Goal: Transaction & Acquisition: Purchase product/service

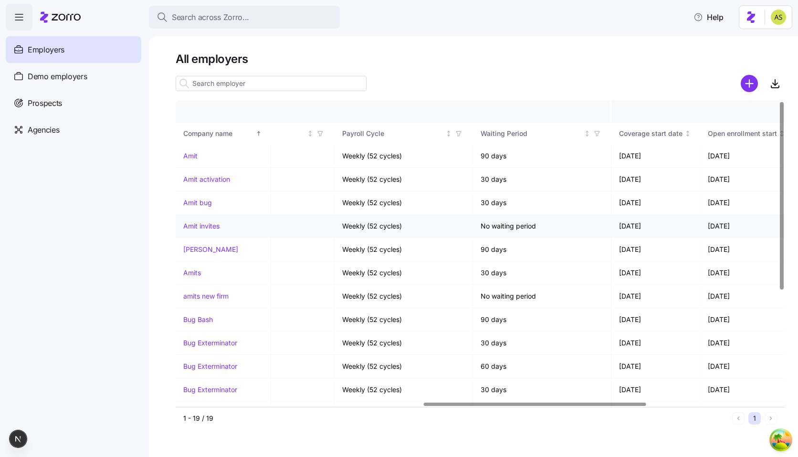
scroll to position [0, 976]
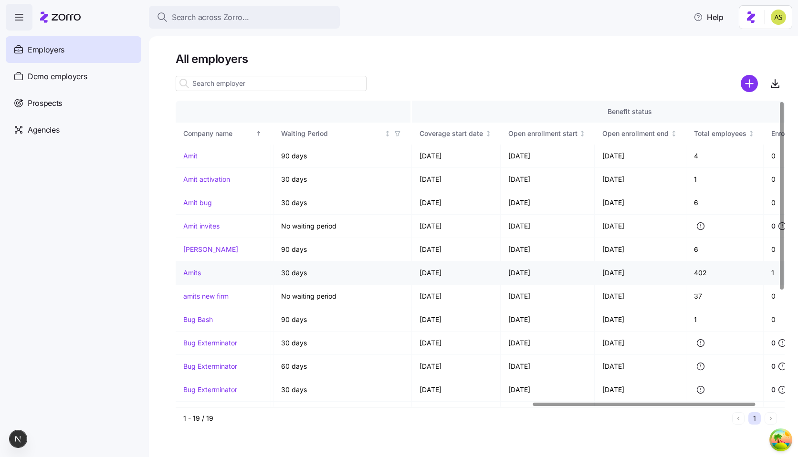
click at [194, 275] on link "Amits" at bounding box center [192, 273] width 18 height 10
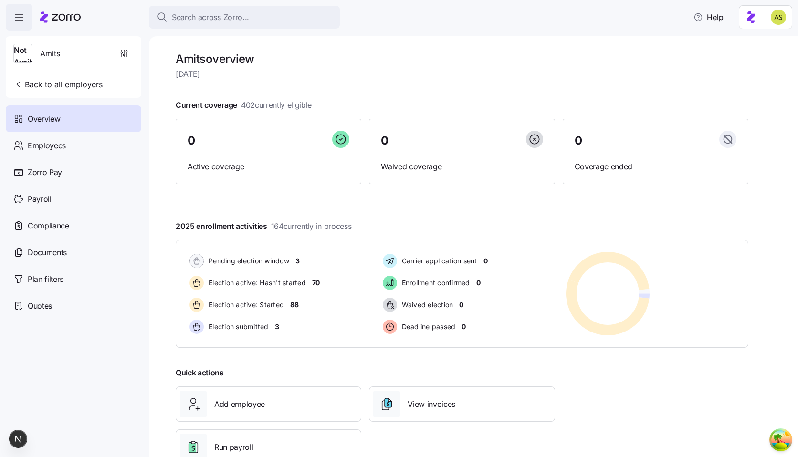
click at [356, 61] on h1 "Amits overview" at bounding box center [462, 59] width 573 height 15
click at [55, 152] on div "Employees" at bounding box center [74, 145] width 136 height 27
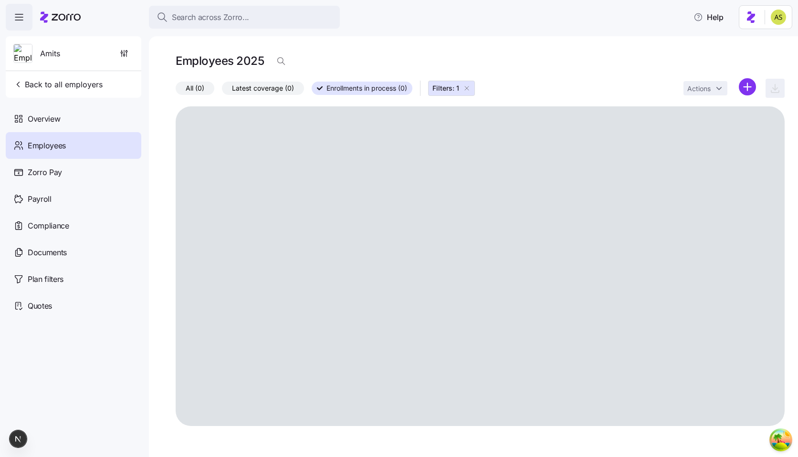
click at [467, 89] on icon "button" at bounding box center [467, 89] width 8 height 8
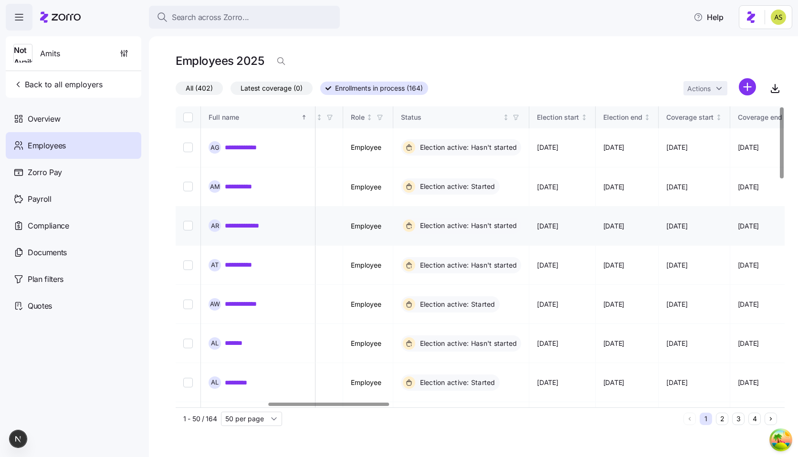
scroll to position [0, 464]
click at [250, 221] on link "**********" at bounding box center [249, 226] width 48 height 10
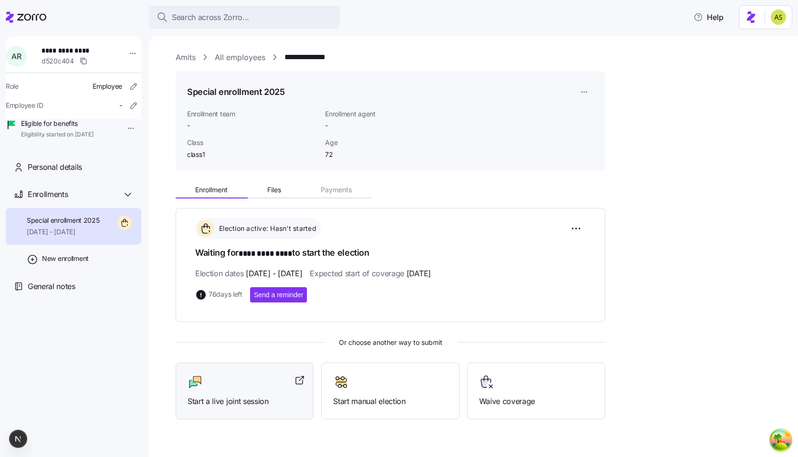
click at [250, 392] on div "Start a live joint session" at bounding box center [245, 391] width 114 height 33
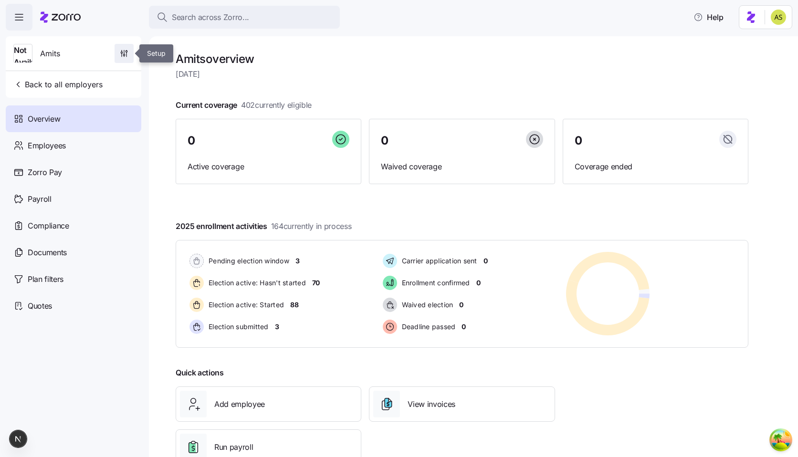
click at [120, 58] on span "button" at bounding box center [124, 53] width 18 height 18
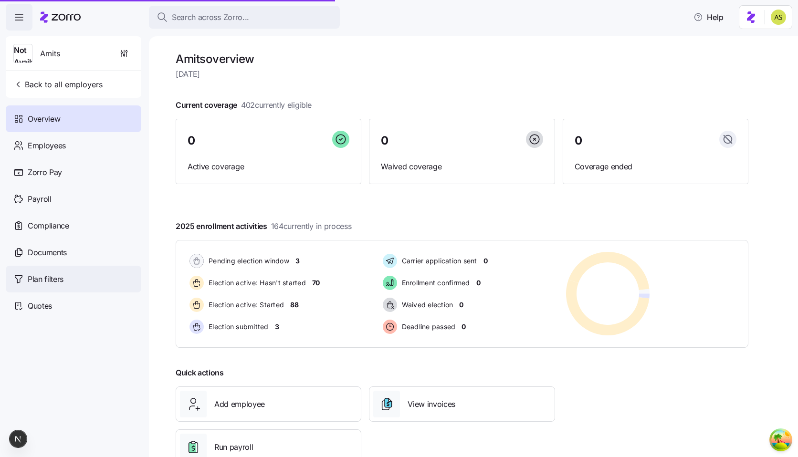
click at [37, 282] on span "Plan filters" at bounding box center [46, 280] width 36 height 12
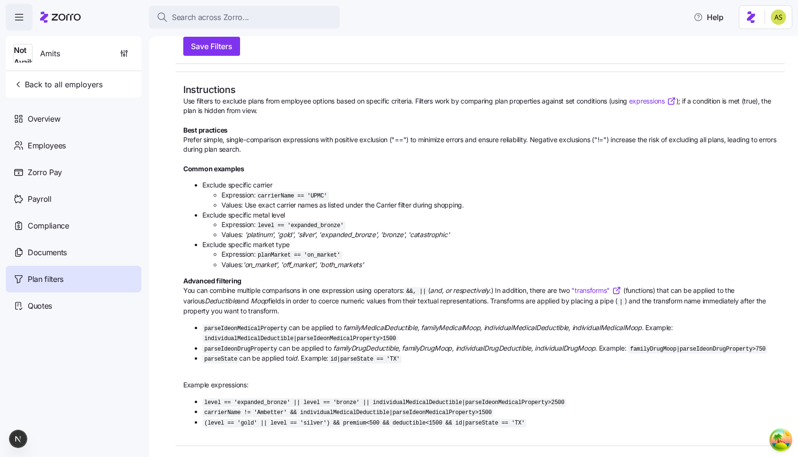
scroll to position [115, 0]
click at [605, 286] on link ""transforms"" at bounding box center [597, 291] width 50 height 10
drag, startPoint x: 540, startPoint y: 422, endPoint x: 400, endPoint y: 422, distance: 140.4
click at [400, 422] on code "(level == 'gold' || level == 'silver') && premium < 500 && deductible < 1500 &&…" at bounding box center [364, 423] width 324 height 9
copy code "deductible < 1500 && id|parseState == 'TX'"
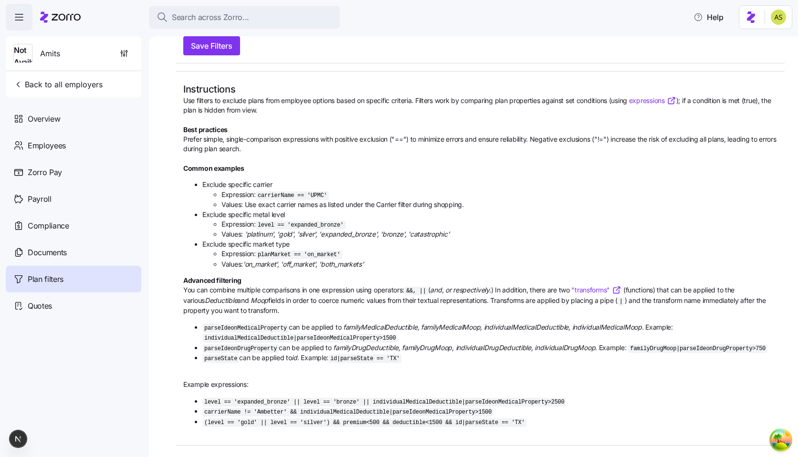
scroll to position [0, 0]
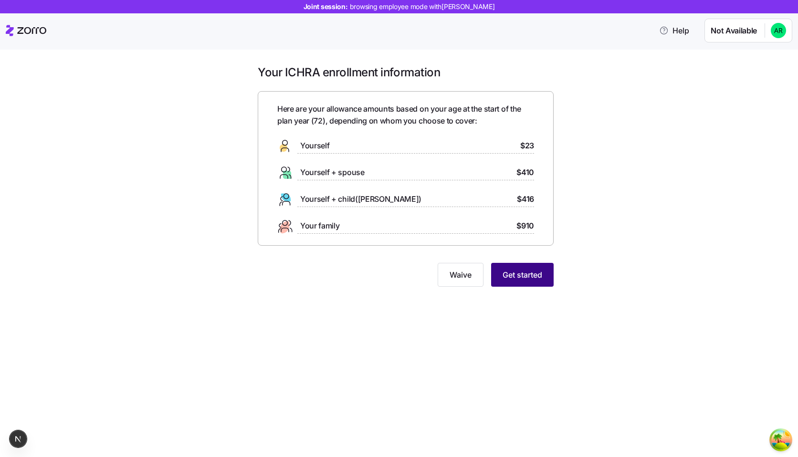
click at [545, 272] on button "Get started" at bounding box center [522, 275] width 63 height 24
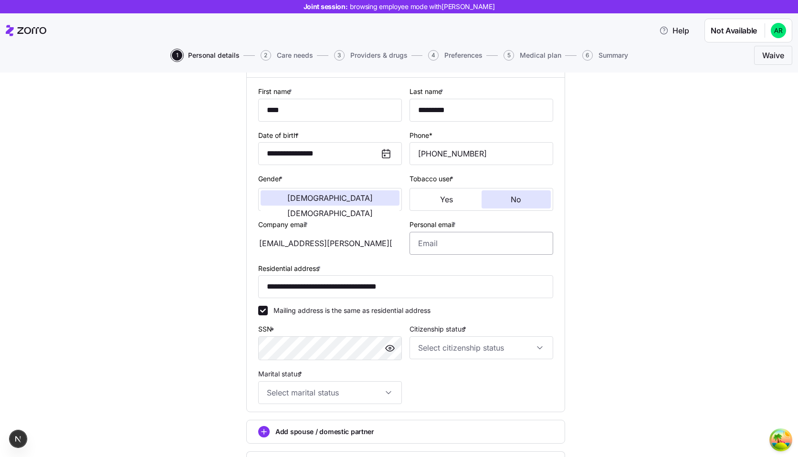
scroll to position [114, 0]
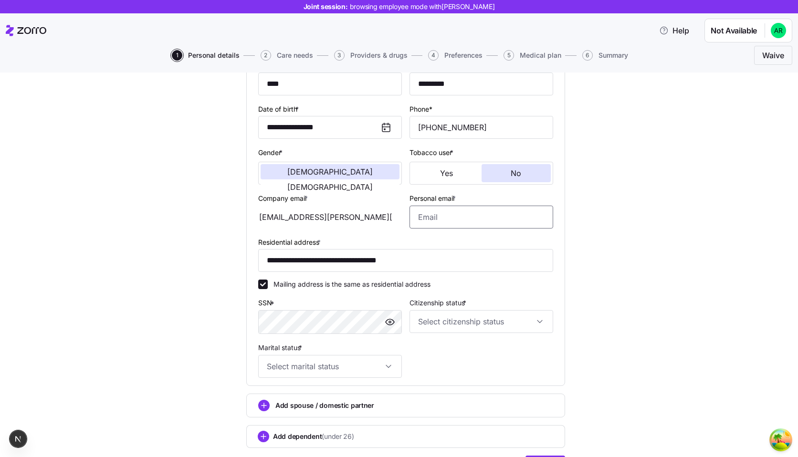
click at [466, 216] on input "Personal email *" at bounding box center [482, 217] width 144 height 23
type input "personal@email.com"
click at [604, 277] on div "**********" at bounding box center [406, 232] width 758 height 517
click at [499, 324] on input "Citizenship status *" at bounding box center [482, 321] width 144 height 23
click at [479, 351] on div "US citizen" at bounding box center [481, 352] width 136 height 20
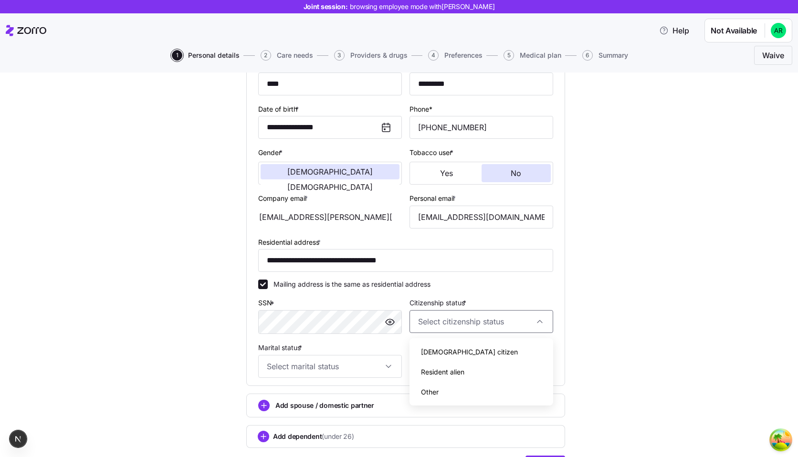
type input "US citizen"
click at [383, 375] on input "Marital status *" at bounding box center [330, 366] width 144 height 23
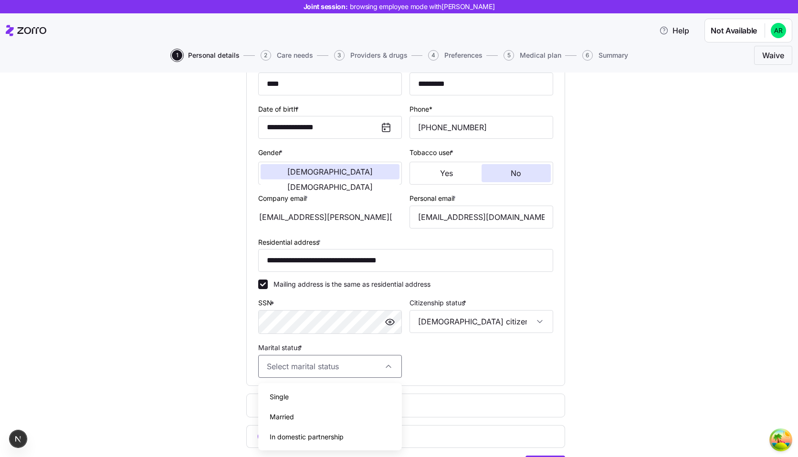
click at [361, 400] on div "Single" at bounding box center [330, 397] width 136 height 20
type input "Single"
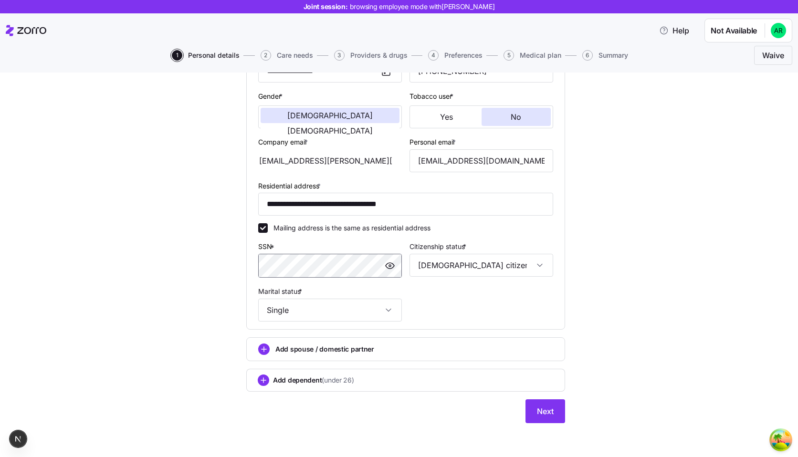
scroll to position [172, 0]
click at [544, 402] on button "Next" at bounding box center [546, 411] width 40 height 24
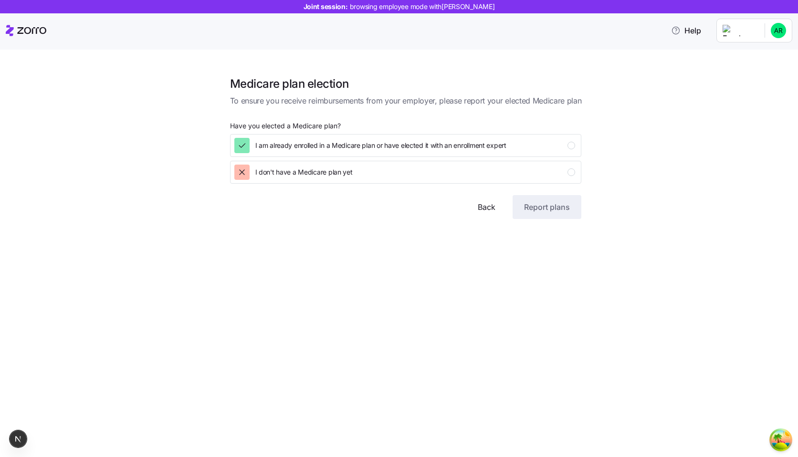
click at [490, 212] on span "Back" at bounding box center [487, 206] width 18 height 11
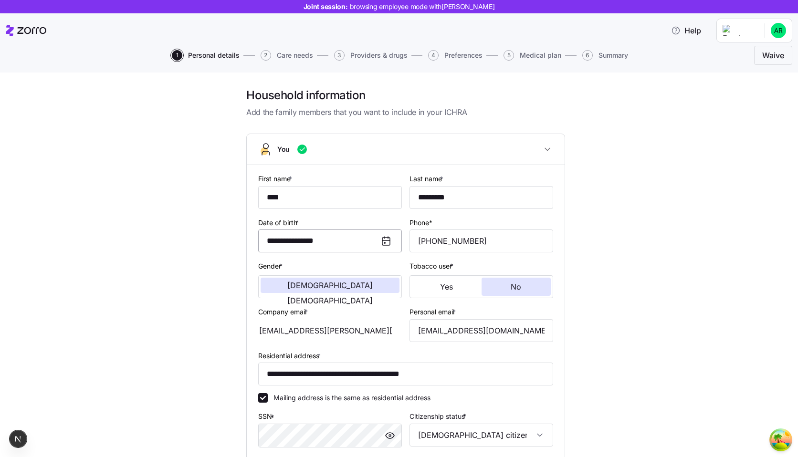
click at [365, 244] on input "**********" at bounding box center [330, 241] width 144 height 23
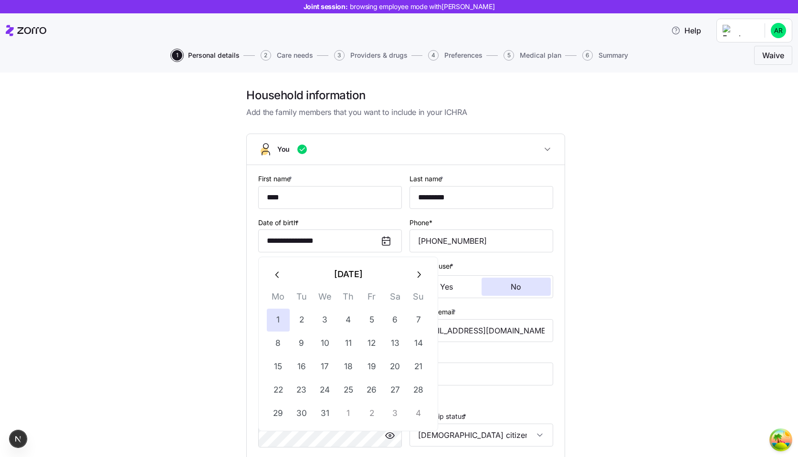
click at [375, 281] on button "December 1952" at bounding box center [348, 274] width 118 height 23
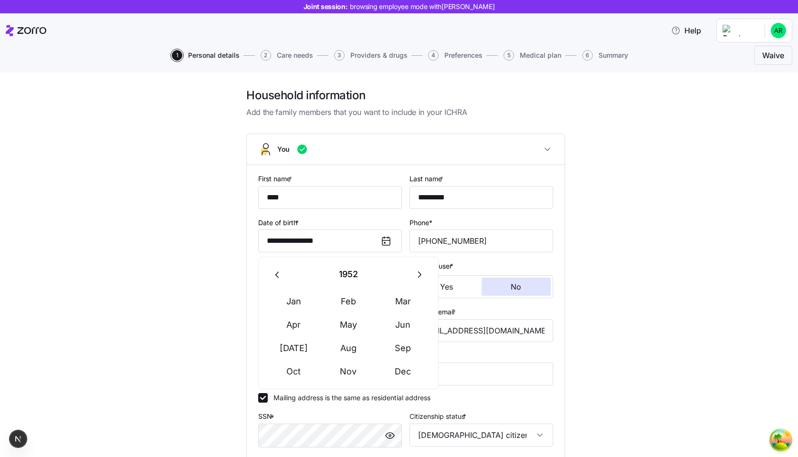
click at [375, 281] on button "1952" at bounding box center [348, 274] width 118 height 23
click at [416, 281] on button "button" at bounding box center [419, 274] width 23 height 23
click at [351, 327] on button "1984" at bounding box center [348, 325] width 54 height 23
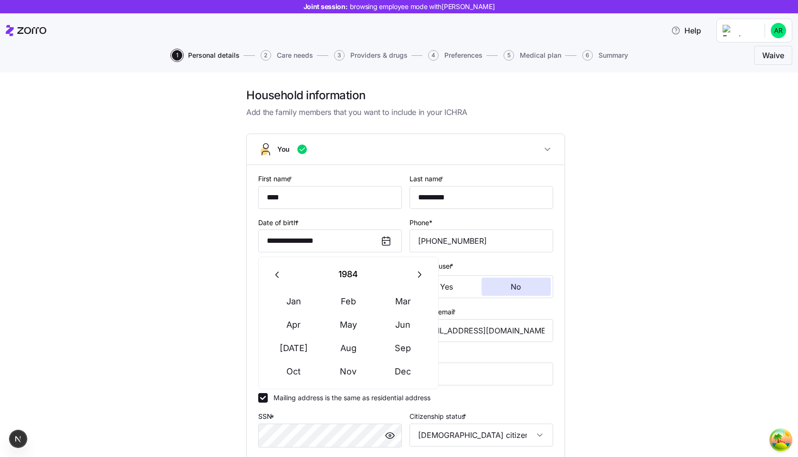
click at [351, 327] on button "May" at bounding box center [348, 325] width 54 height 23
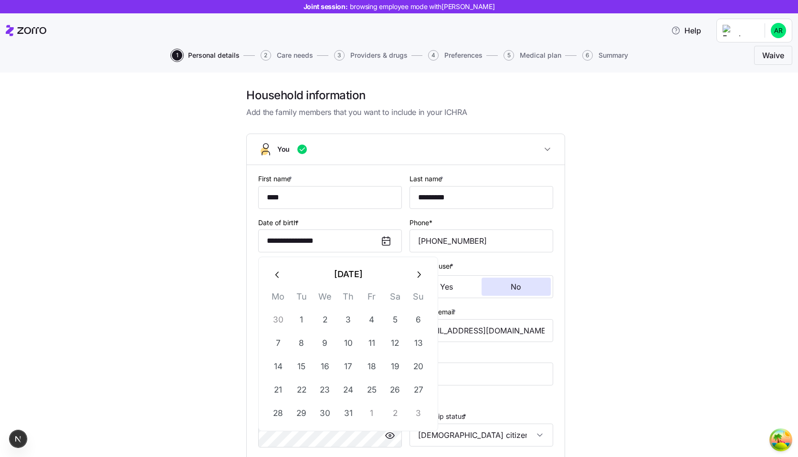
click at [351, 327] on button "3" at bounding box center [348, 320] width 23 height 23
type input "**********"
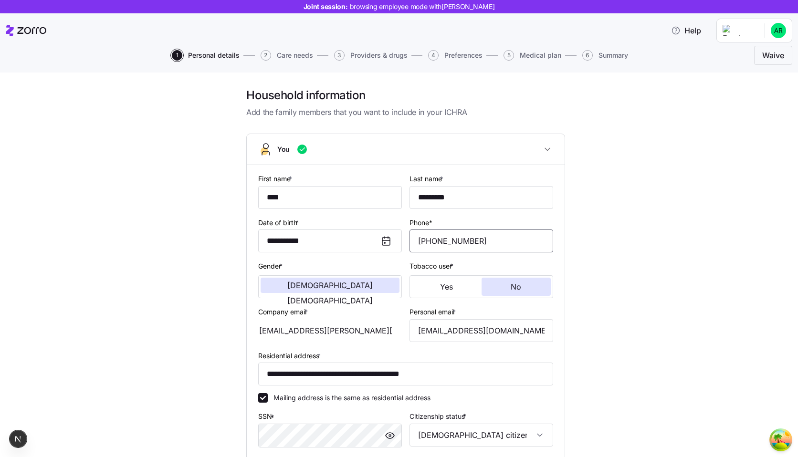
click at [549, 252] on input "(606) 813-4837" at bounding box center [482, 241] width 144 height 23
click at [639, 252] on div "**********" at bounding box center [406, 346] width 758 height 517
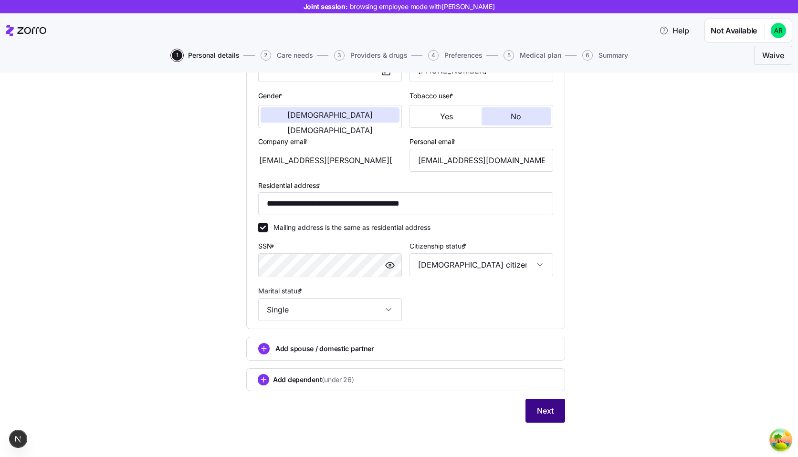
click at [536, 403] on button "Next" at bounding box center [546, 411] width 40 height 24
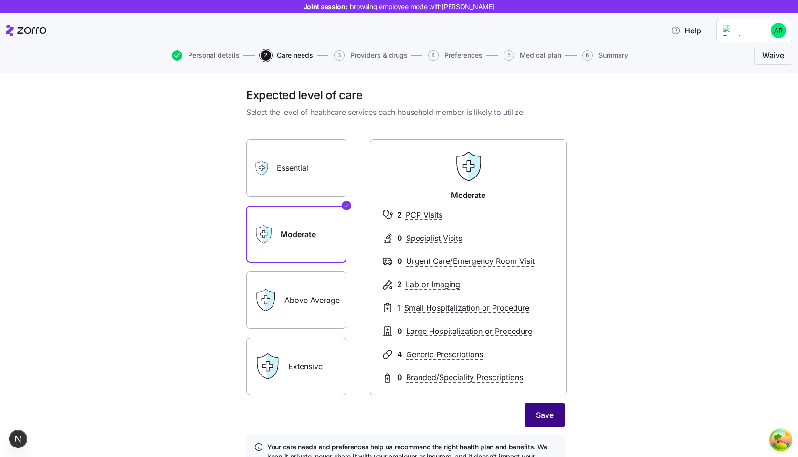
click at [546, 414] on span "Save" at bounding box center [545, 415] width 18 height 11
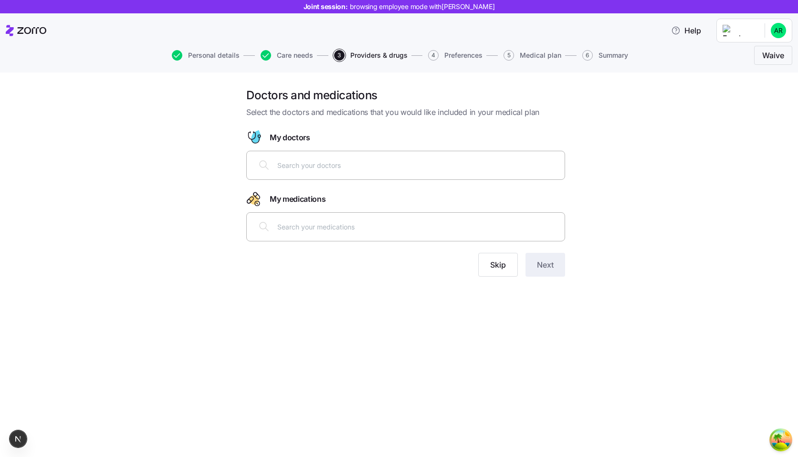
click at [410, 163] on input "text" at bounding box center [418, 165] width 282 height 11
type input "cohen"
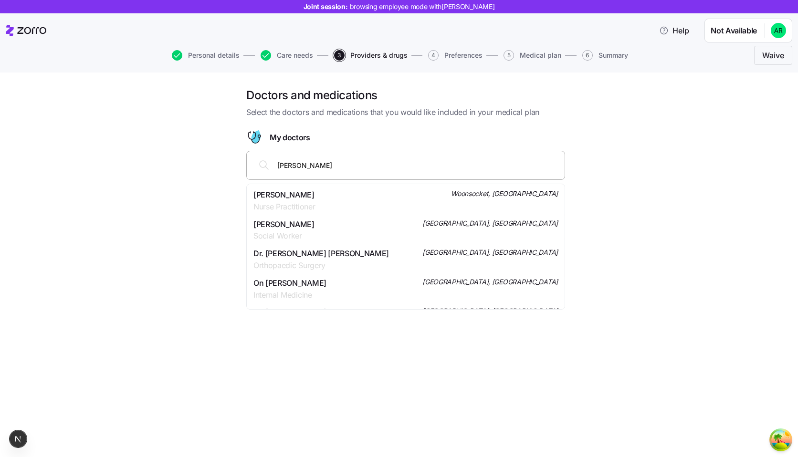
click at [360, 283] on div "On Chen Internal Medicine Greenport, NY" at bounding box center [406, 289] width 305 height 24
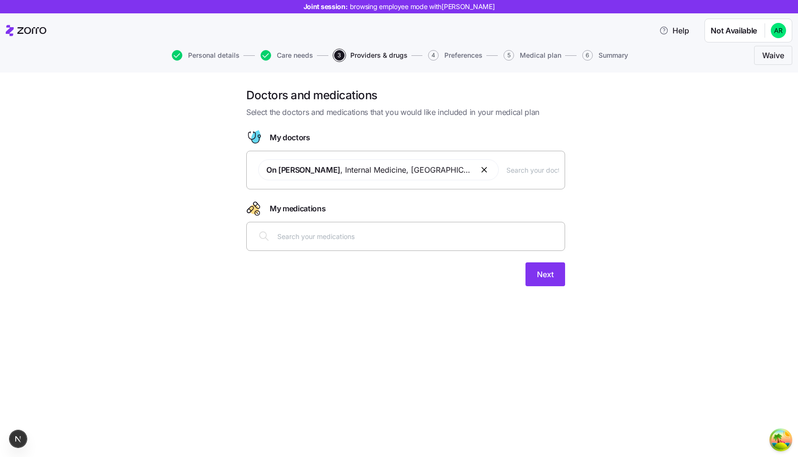
click at [454, 237] on input "text" at bounding box center [418, 236] width 282 height 11
type input "accutane"
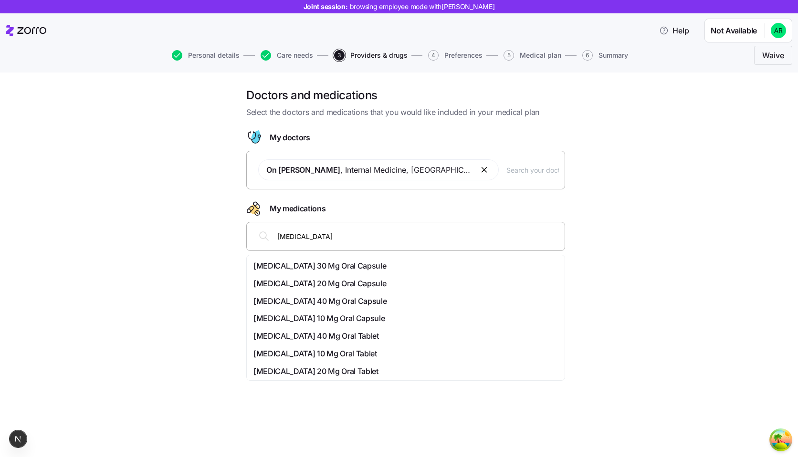
click at [375, 279] on div "[MEDICAL_DATA] 20 Mg Oral Capsule" at bounding box center [406, 284] width 305 height 12
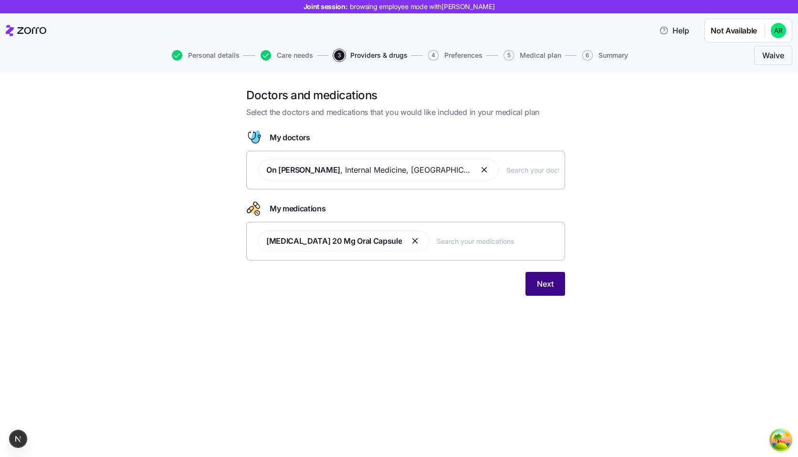
click at [546, 278] on button "Next" at bounding box center [546, 284] width 40 height 24
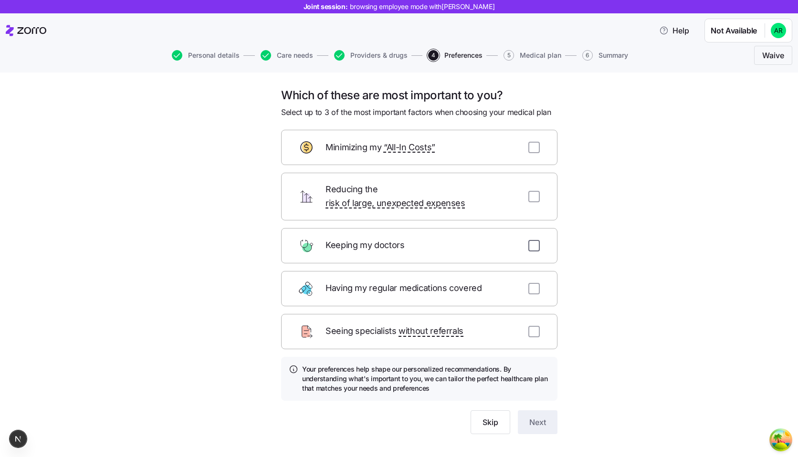
click at [536, 240] on input "checkbox" at bounding box center [534, 245] width 11 height 11
checkbox input "true"
click at [539, 191] on input "checkbox" at bounding box center [534, 196] width 11 height 11
checkbox input "true"
click at [529, 148] on input "checkbox" at bounding box center [534, 147] width 11 height 11
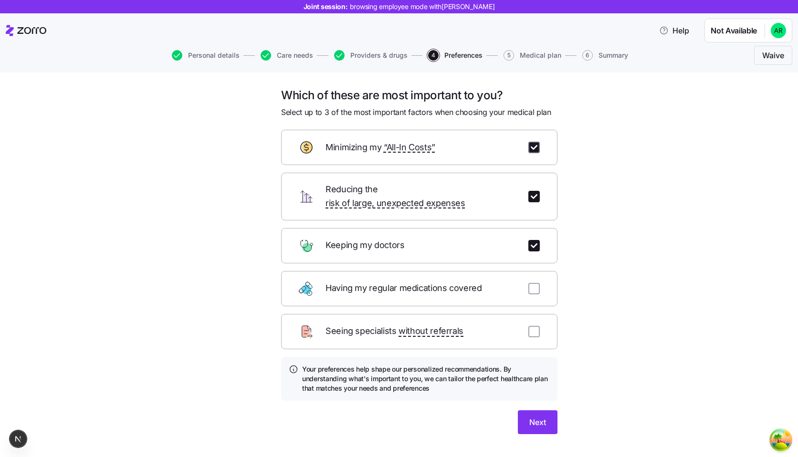
checkbox input "true"
click at [540, 417] on span "Next" at bounding box center [538, 422] width 17 height 11
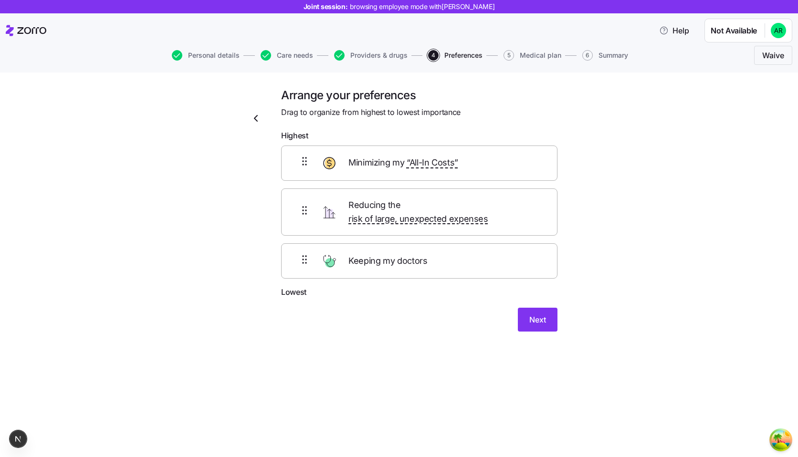
click at [538, 293] on form "Highest Minimizing my “All-In Costs” Reducing the risk of large, unexpected exp…" at bounding box center [419, 231] width 276 height 202
click at [535, 308] on button "Next" at bounding box center [538, 320] width 40 height 24
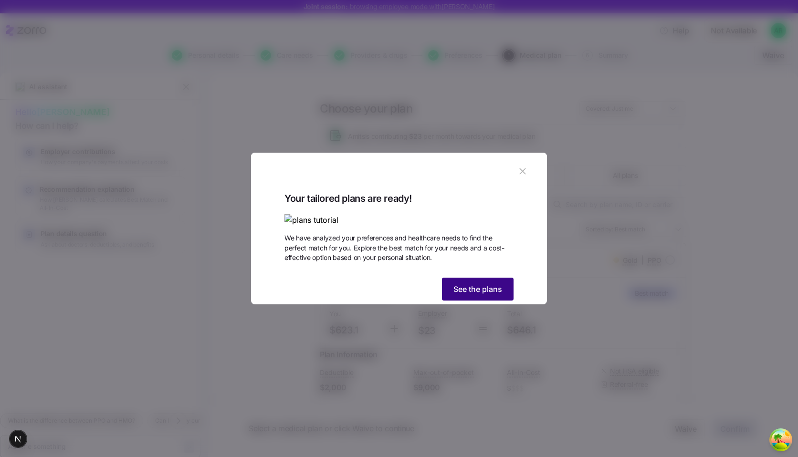
click at [467, 301] on button "See the plans" at bounding box center [478, 289] width 72 height 23
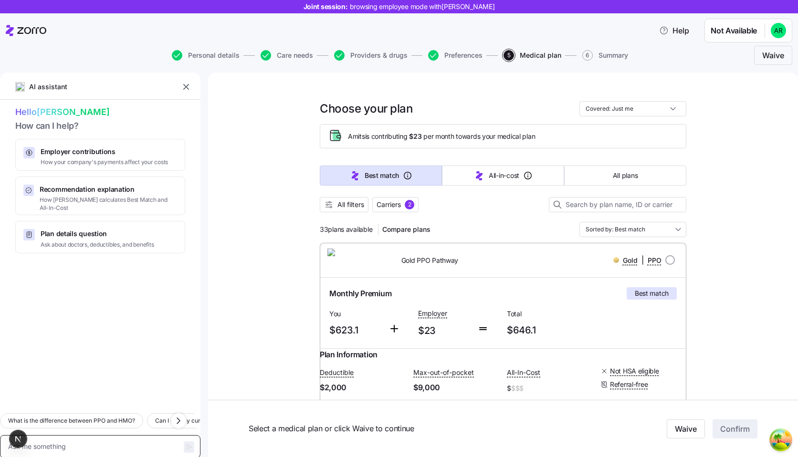
click at [96, 436] on textarea at bounding box center [100, 446] width 201 height 23
type textarea "x"
type textarea "H"
type textarea "x"
type textarea "Hi"
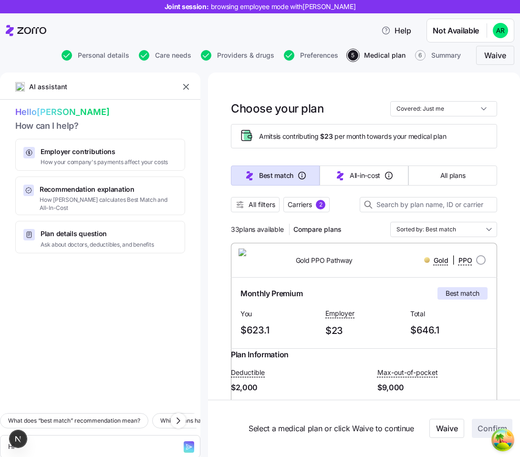
click at [185, 444] on icon "button" at bounding box center [189, 448] width 8 height 8
type textarea "x"
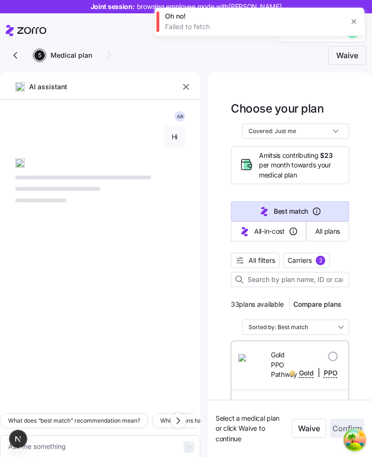
click at [360, 23] on button "button" at bounding box center [354, 21] width 13 height 13
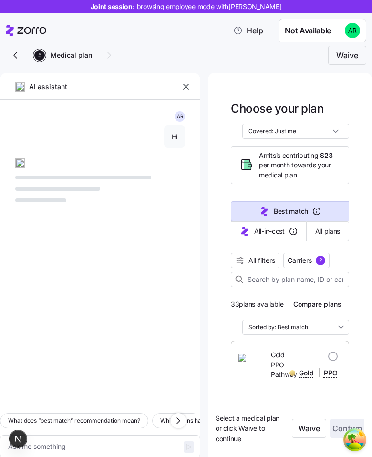
type textarea "x"
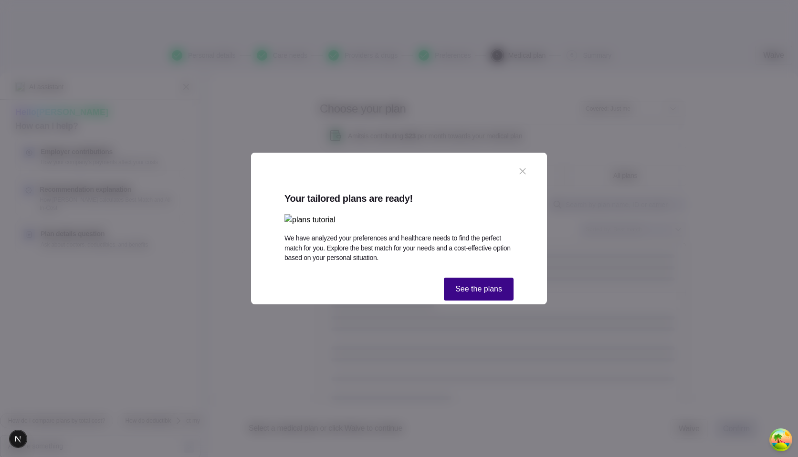
click at [480, 301] on button "See the plans" at bounding box center [479, 289] width 70 height 23
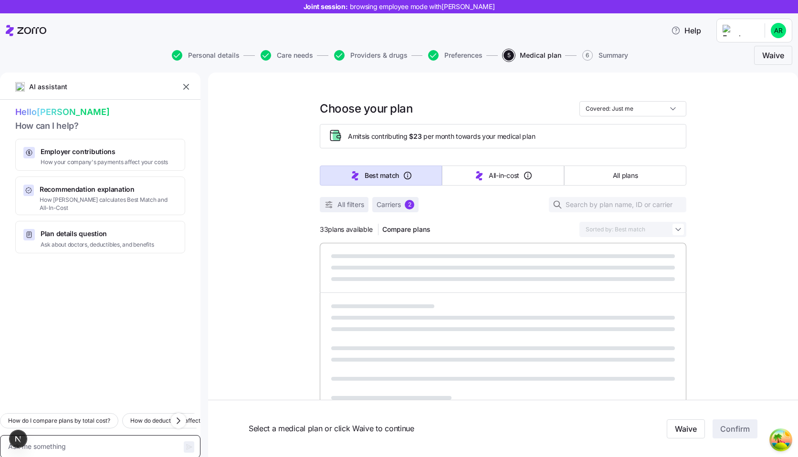
click at [53, 438] on textarea at bounding box center [100, 446] width 201 height 23
type textarea "x"
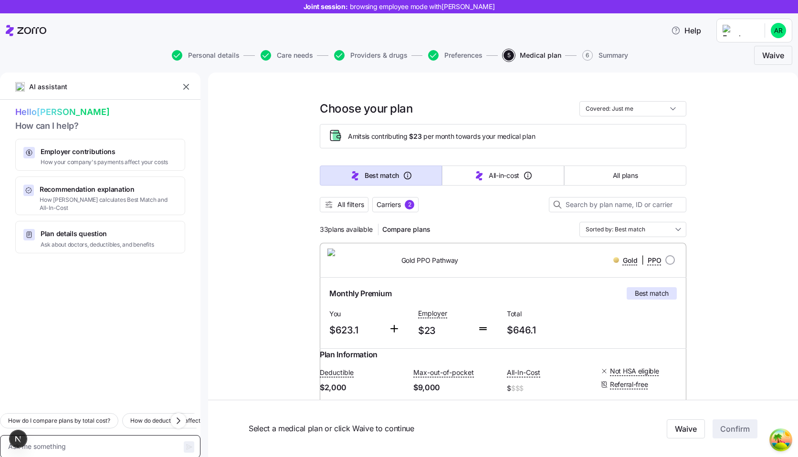
type textarea "H"
type textarea "x"
type textarea "Hi"
type textarea "x"
type textarea "Hi"
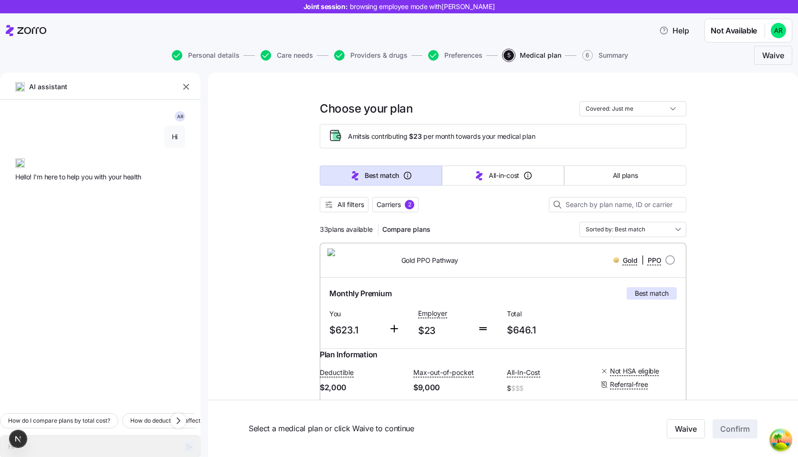
type textarea "x"
